Goal: Information Seeking & Learning: Learn about a topic

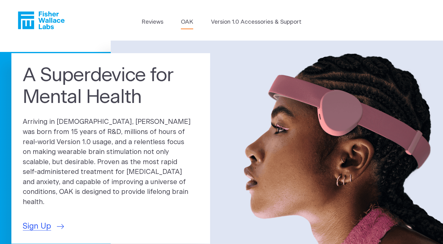
click at [183, 19] on link "OAK" at bounding box center [187, 22] width 12 height 9
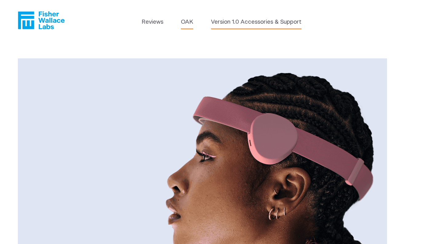
click at [240, 22] on link "Version 1.0 Accessories & Support" at bounding box center [256, 22] width 90 height 9
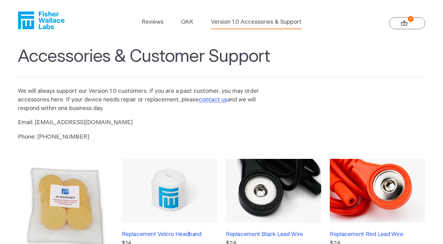
click at [49, 20] on icon "Fisher Wallace" at bounding box center [41, 20] width 47 height 18
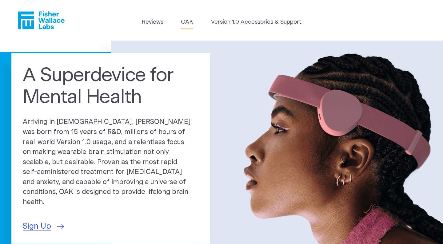
click at [188, 22] on link "OAK" at bounding box center [187, 22] width 12 height 9
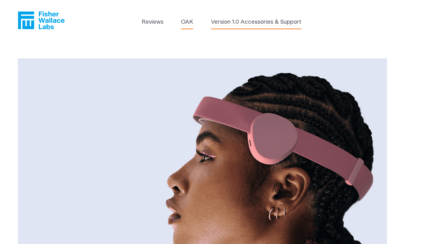
click at [220, 24] on link "Version 1.0 Accessories & Support" at bounding box center [256, 22] width 90 height 9
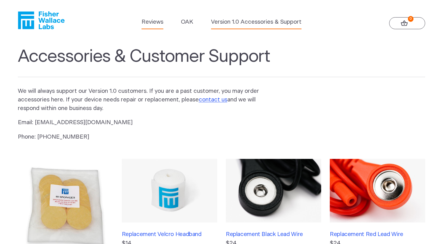
click at [153, 22] on link "Reviews" at bounding box center [153, 22] width 22 height 9
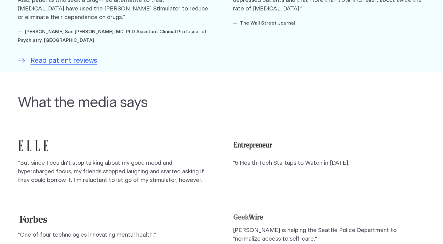
scroll to position [481, 0]
click at [82, 57] on span "Read patient reviews" at bounding box center [63, 60] width 67 height 10
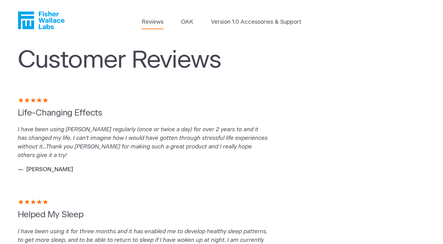
click at [156, 20] on link "Reviews" at bounding box center [153, 22] width 22 height 9
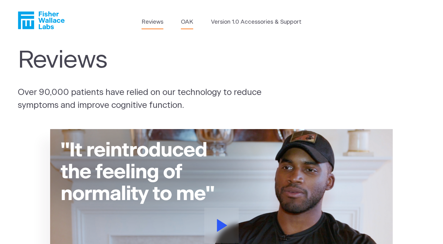
click at [189, 22] on link "OAK" at bounding box center [187, 22] width 12 height 9
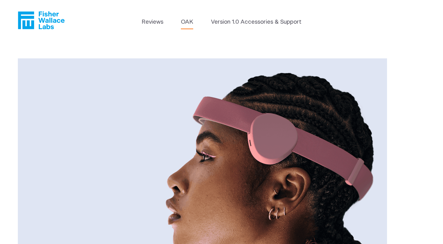
click at [221, 21] on link "Version 1.0 Accessories & Support" at bounding box center [256, 22] width 90 height 9
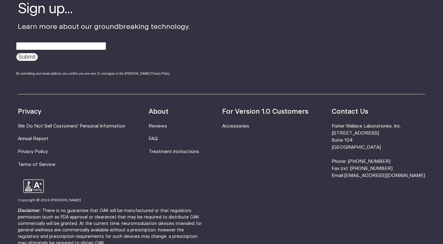
scroll to position [450, 0]
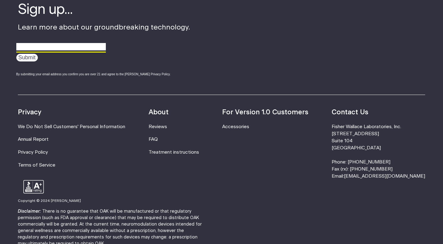
click at [70, 42] on input "email" at bounding box center [61, 47] width 90 height 10
type input "slande@comcast.net"
click at [29, 55] on input "Submit" at bounding box center [27, 58] width 22 height 8
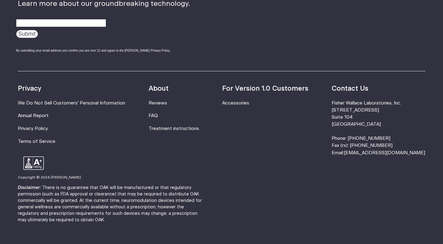
scroll to position [193, 0]
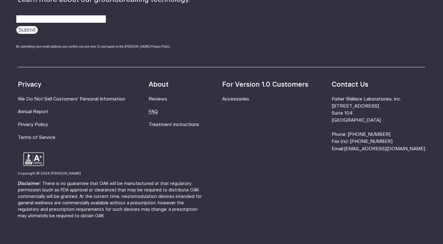
click at [158, 110] on link "FAQ" at bounding box center [153, 112] width 9 height 5
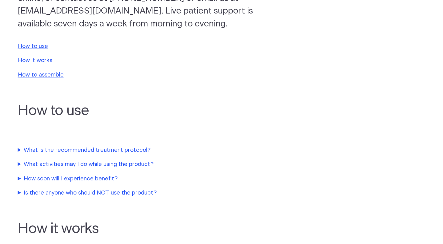
scroll to position [108, 0]
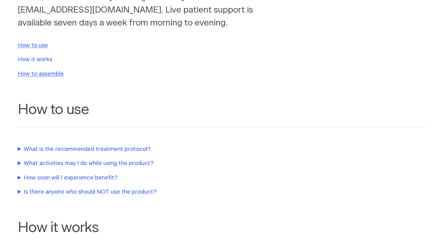
click at [47, 58] on link "How it works" at bounding box center [35, 60] width 34 height 6
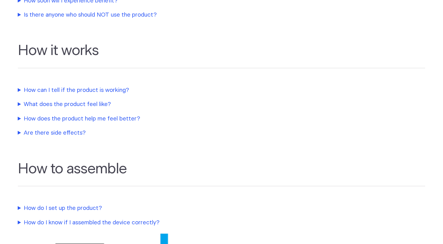
scroll to position [326, 0]
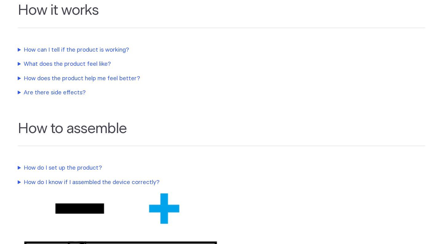
click at [92, 60] on summary "What does the product feel like?" at bounding box center [147, 64] width 259 height 9
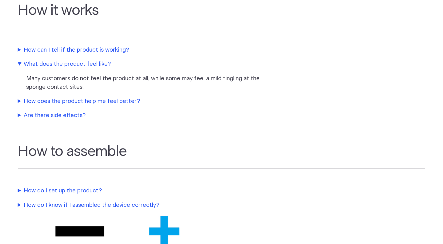
click at [103, 97] on summary "How does the product help me feel better?" at bounding box center [147, 101] width 259 height 9
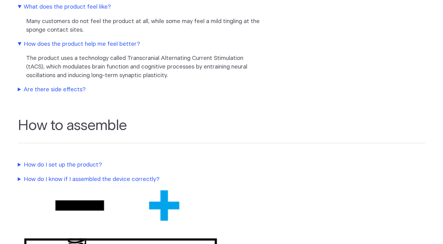
scroll to position [383, 0]
click at [59, 85] on summary "Are there side effects?" at bounding box center [147, 89] width 259 height 9
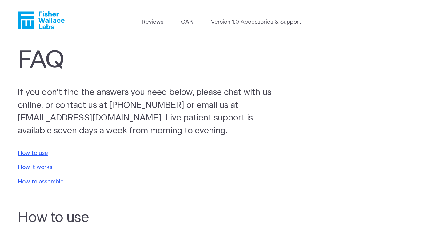
scroll to position [0, 0]
